Goal: Information Seeking & Learning: Learn about a topic

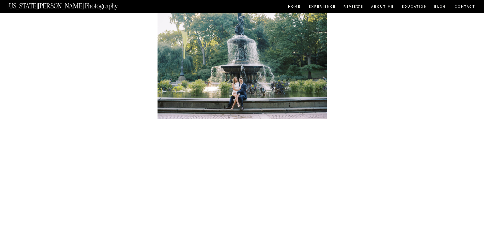
scroll to position [890, 0]
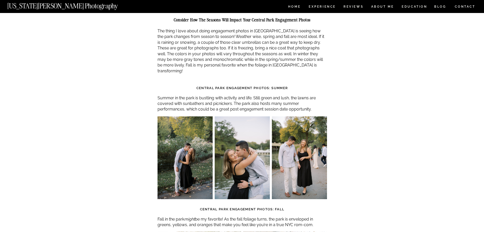
scroll to position [1017, 0]
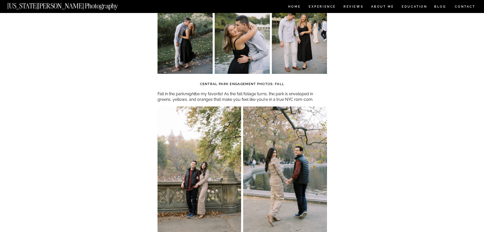
drag, startPoint x: 357, startPoint y: 98, endPoint x: 355, endPoint y: 101, distance: 3.8
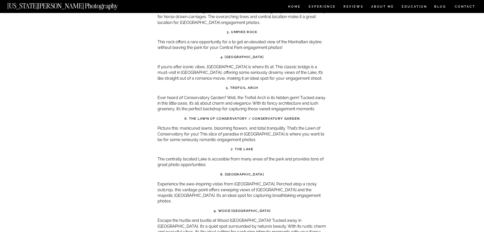
scroll to position [1755, 0]
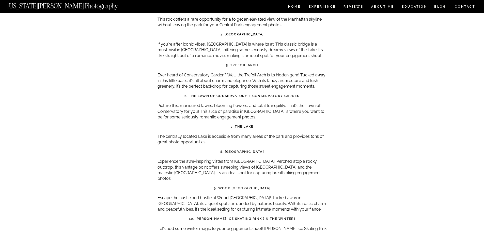
drag, startPoint x: 218, startPoint y: 129, endPoint x: 269, endPoint y: 128, distance: 50.9
click at [264, 150] on strong "8. [GEOGRAPHIC_DATA]" at bounding box center [243, 152] width 44 height 4
click at [273, 149] on h3 "8. [GEOGRAPHIC_DATA]" at bounding box center [243, 151] width 170 height 5
drag, startPoint x: 271, startPoint y: 128, endPoint x: 221, endPoint y: 129, distance: 50.1
click at [219, 149] on h3 "8. [GEOGRAPHIC_DATA]" at bounding box center [243, 151] width 170 height 5
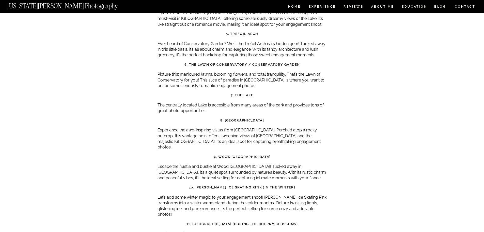
scroll to position [1831, 0]
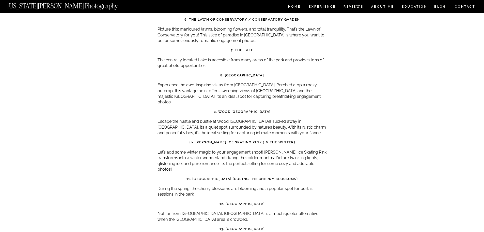
drag, startPoint x: 218, startPoint y: 82, endPoint x: 271, endPoint y: 82, distance: 53.2
click at [271, 109] on h3 "9. Wood [GEOGRAPHIC_DATA]" at bounding box center [243, 111] width 170 height 5
click at [307, 149] on p "Let’s add some winter magic to your engagement shoot! [PERSON_NAME] Ice Skating…" at bounding box center [243, 160] width 170 height 23
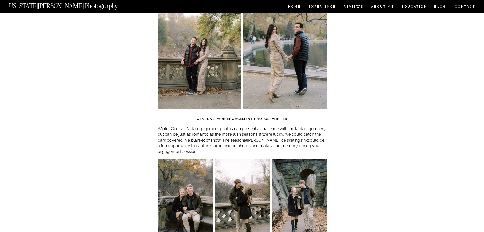
scroll to position [1170, 0]
